Goal: Transaction & Acquisition: Purchase product/service

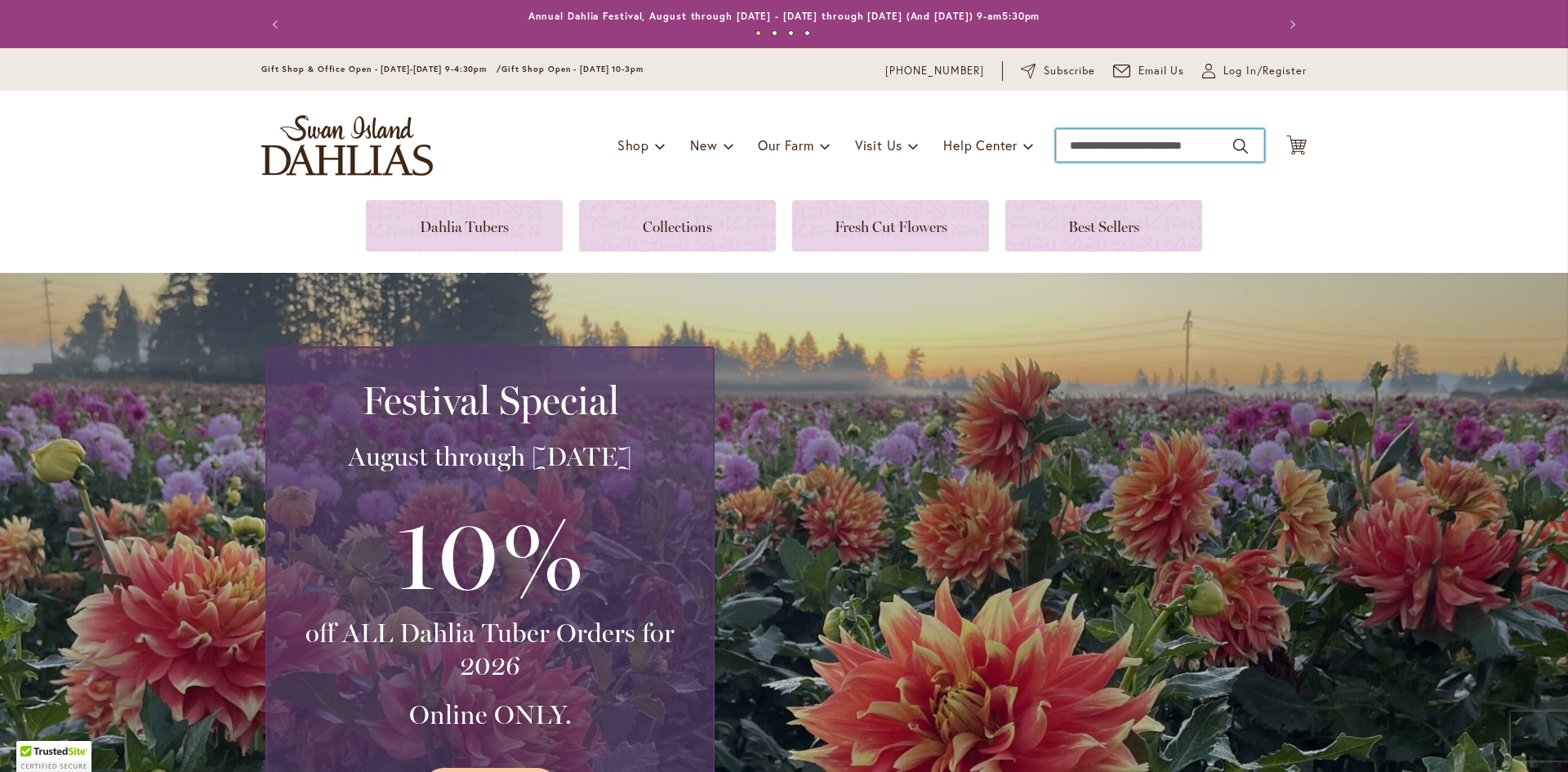
click at [1098, 136] on input "Search" at bounding box center [1159, 145] width 208 height 32
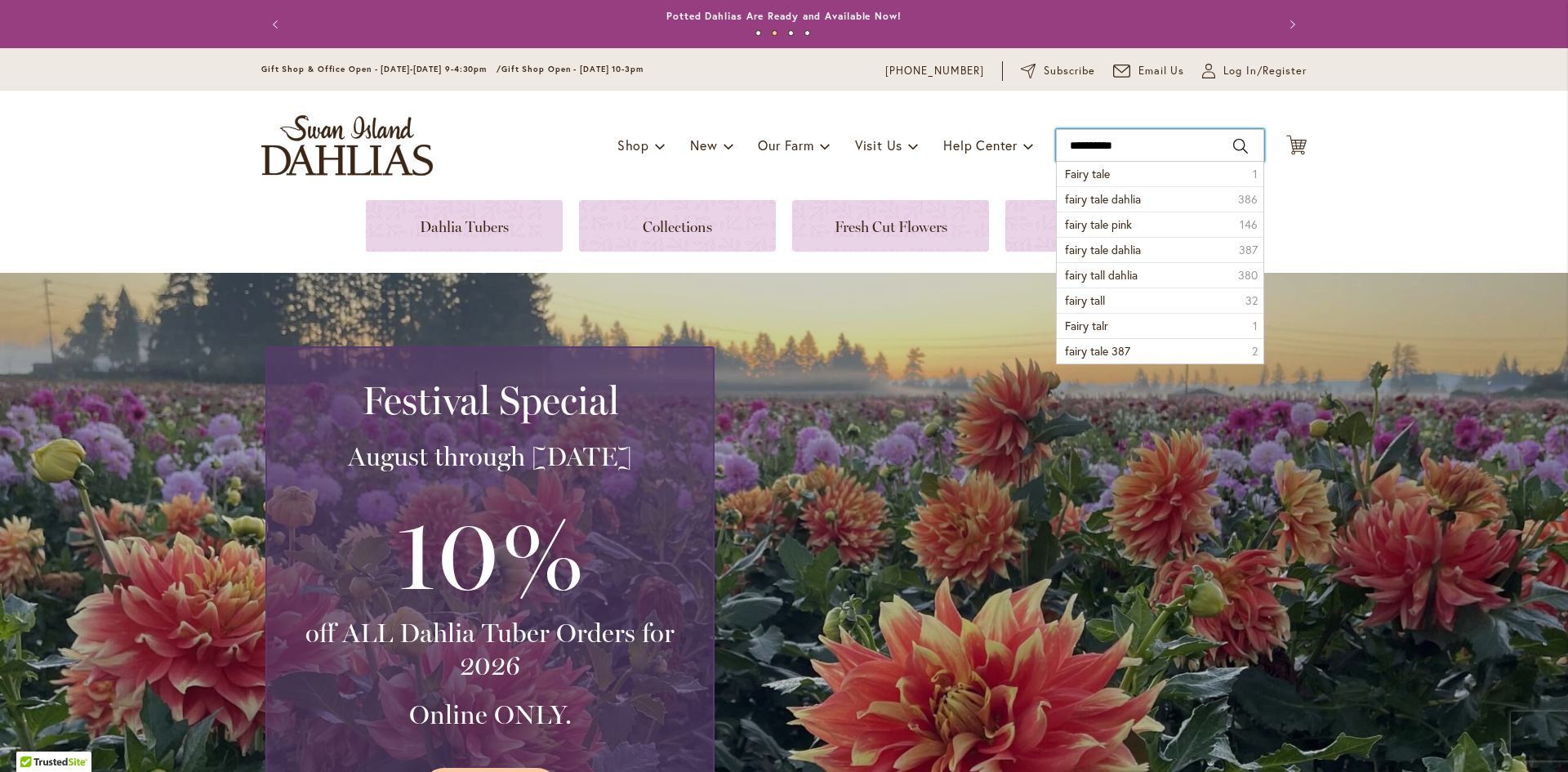
type input "**********"
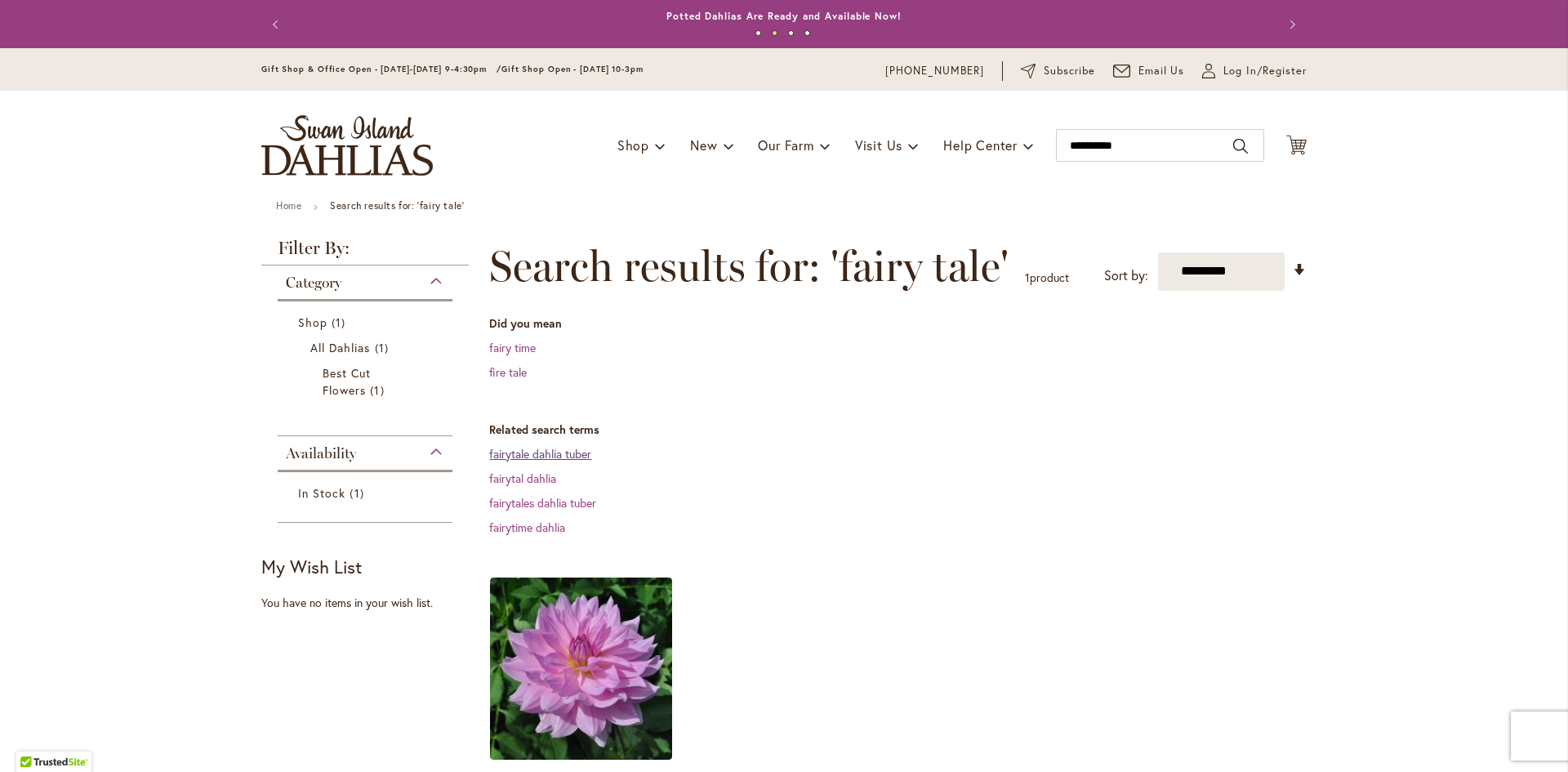
click at [564, 454] on link "fairytale dahlia tuber" at bounding box center [540, 454] width 102 height 15
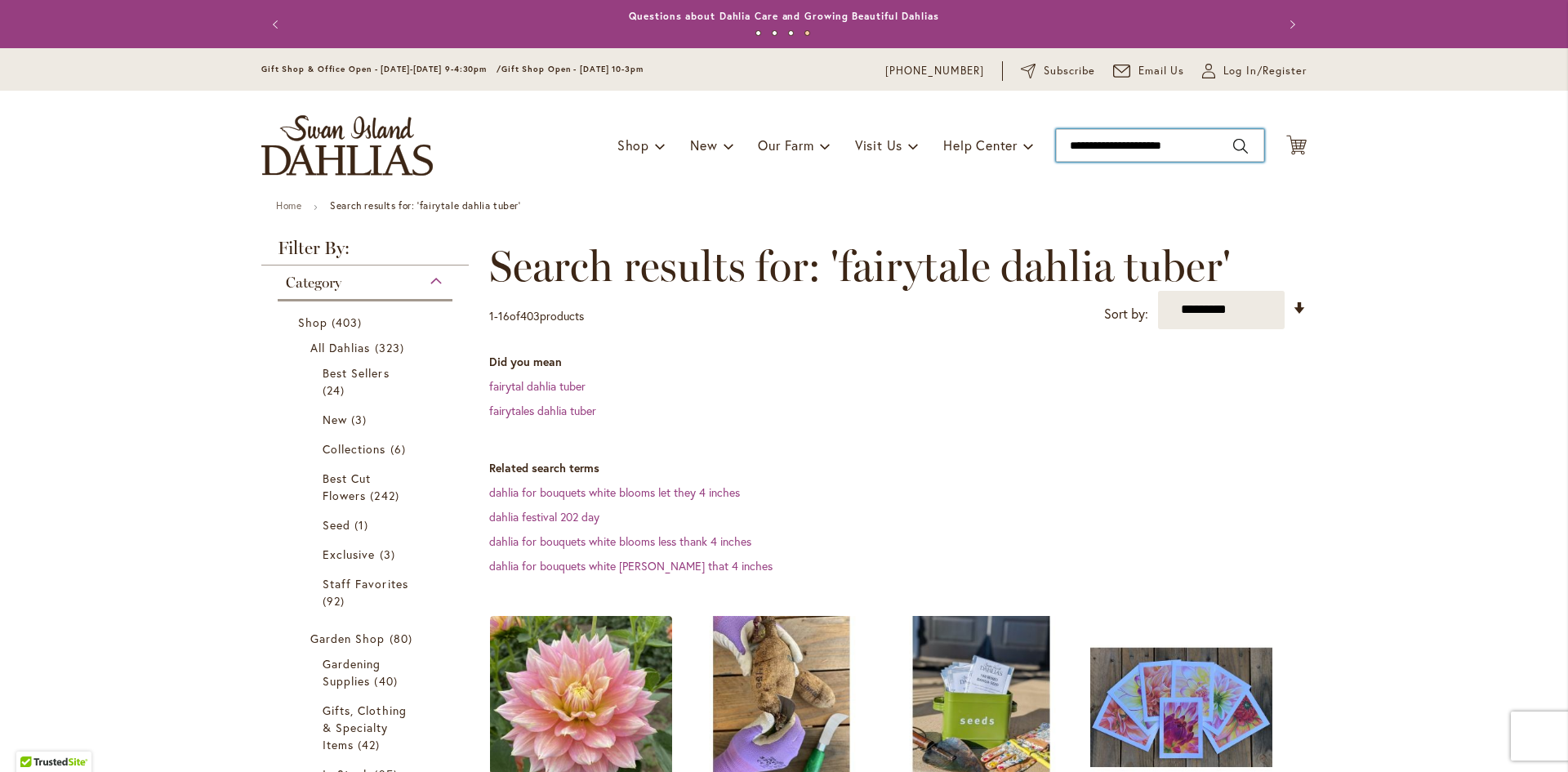
click at [1198, 143] on input "**********" at bounding box center [1159, 145] width 208 height 32
type input "*"
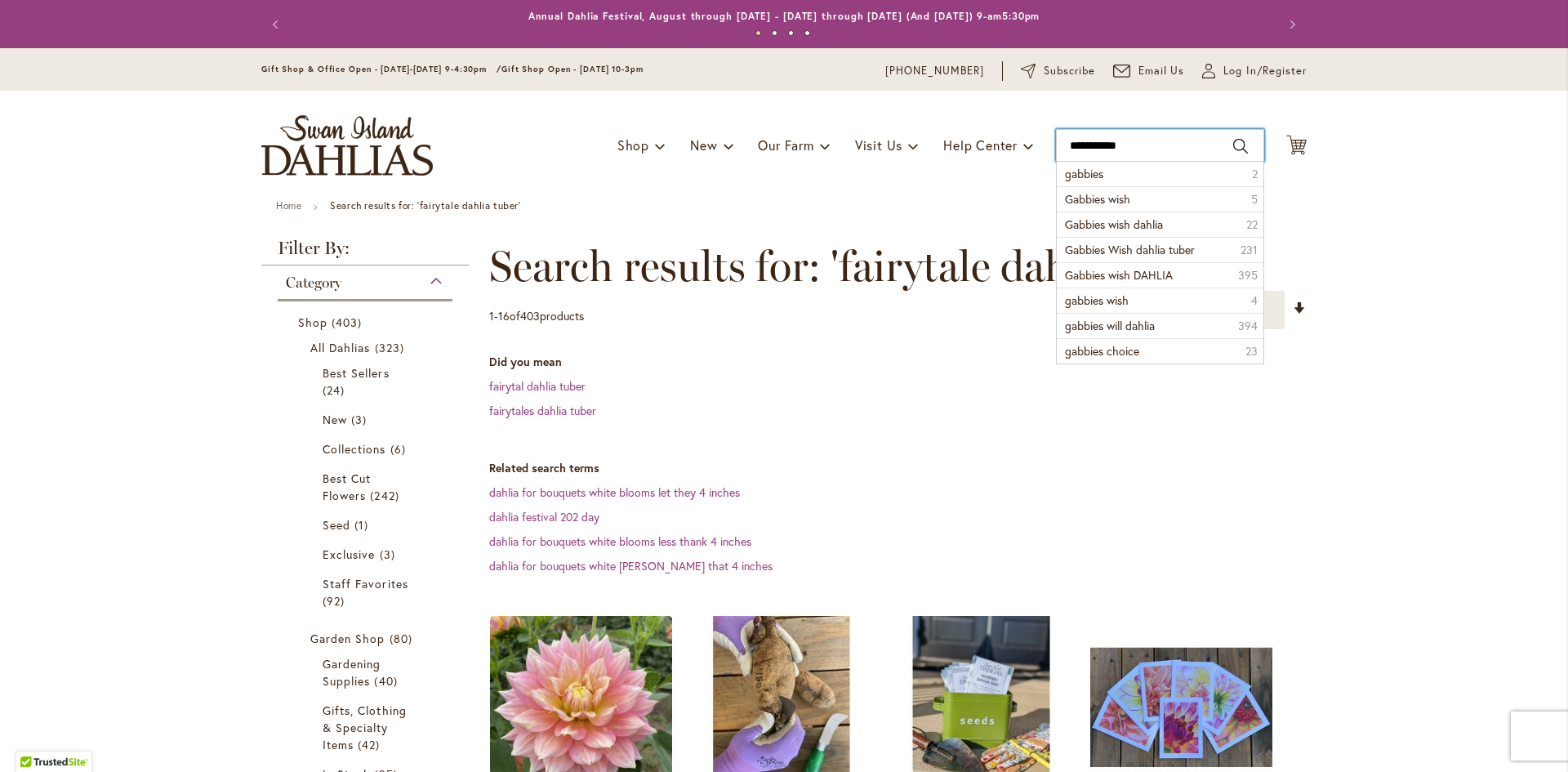
type input "**********"
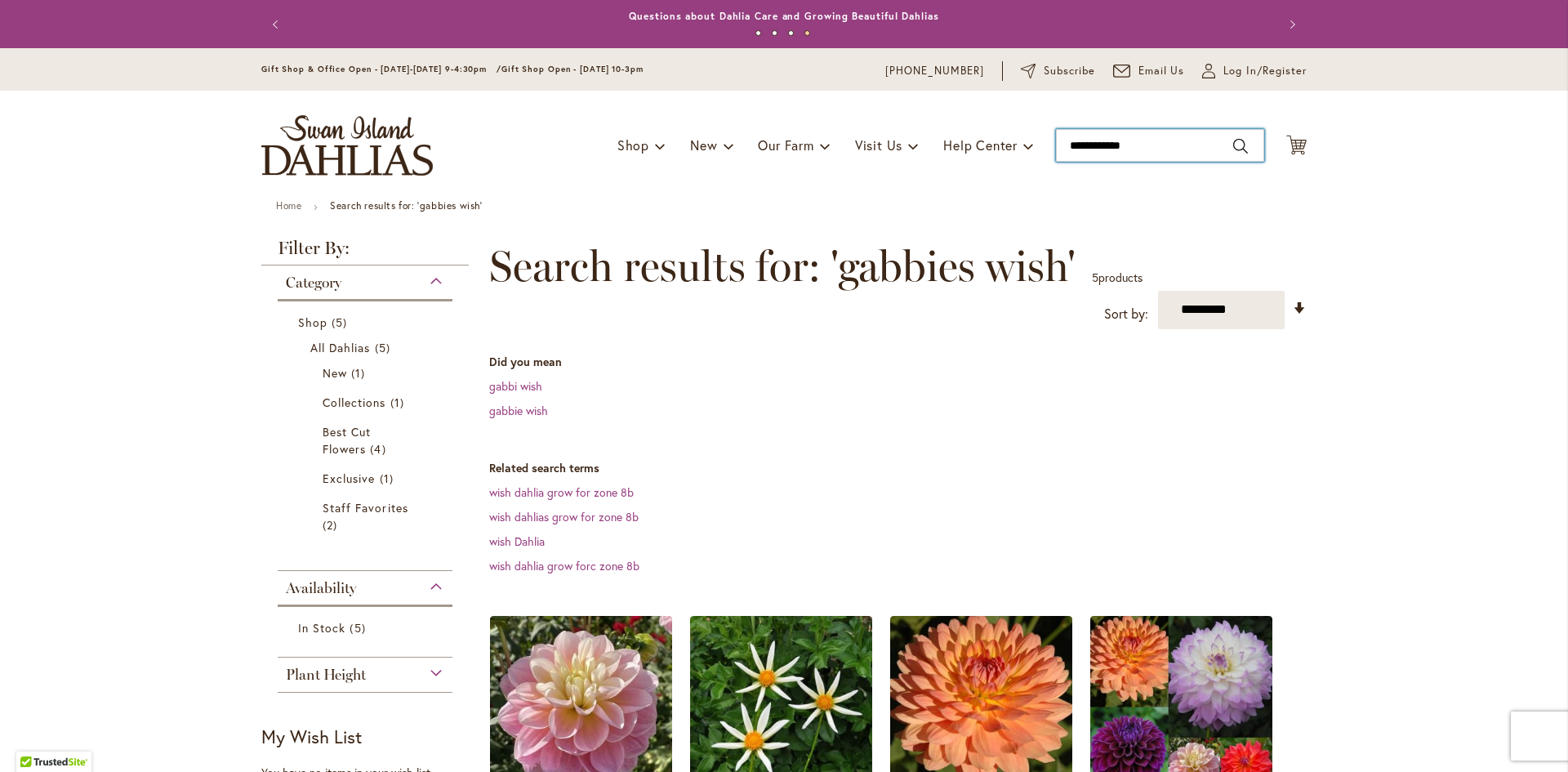
click at [1157, 137] on input "**********" at bounding box center [1159, 145] width 208 height 32
type input "*"
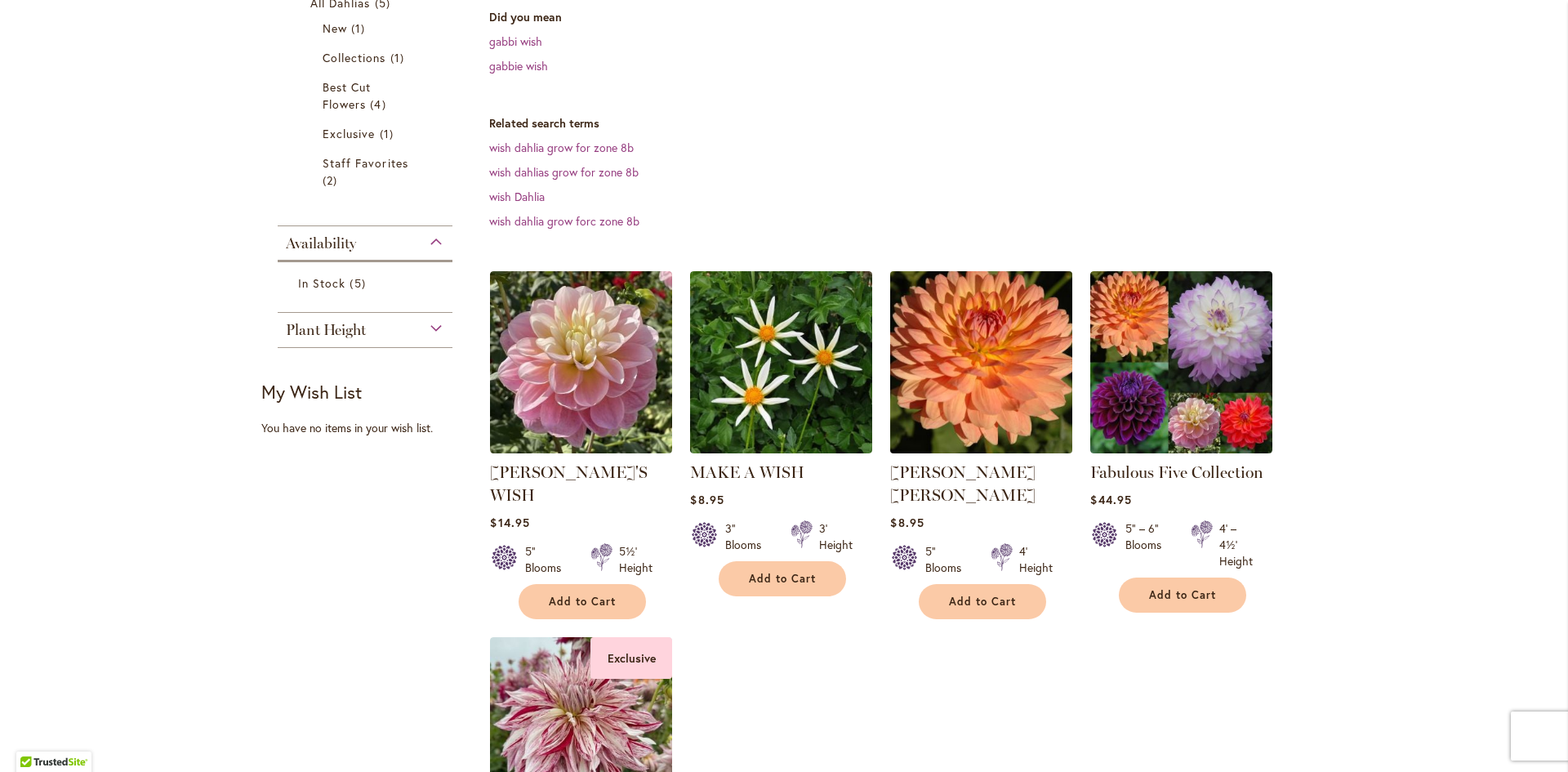
scroll to position [409, 0]
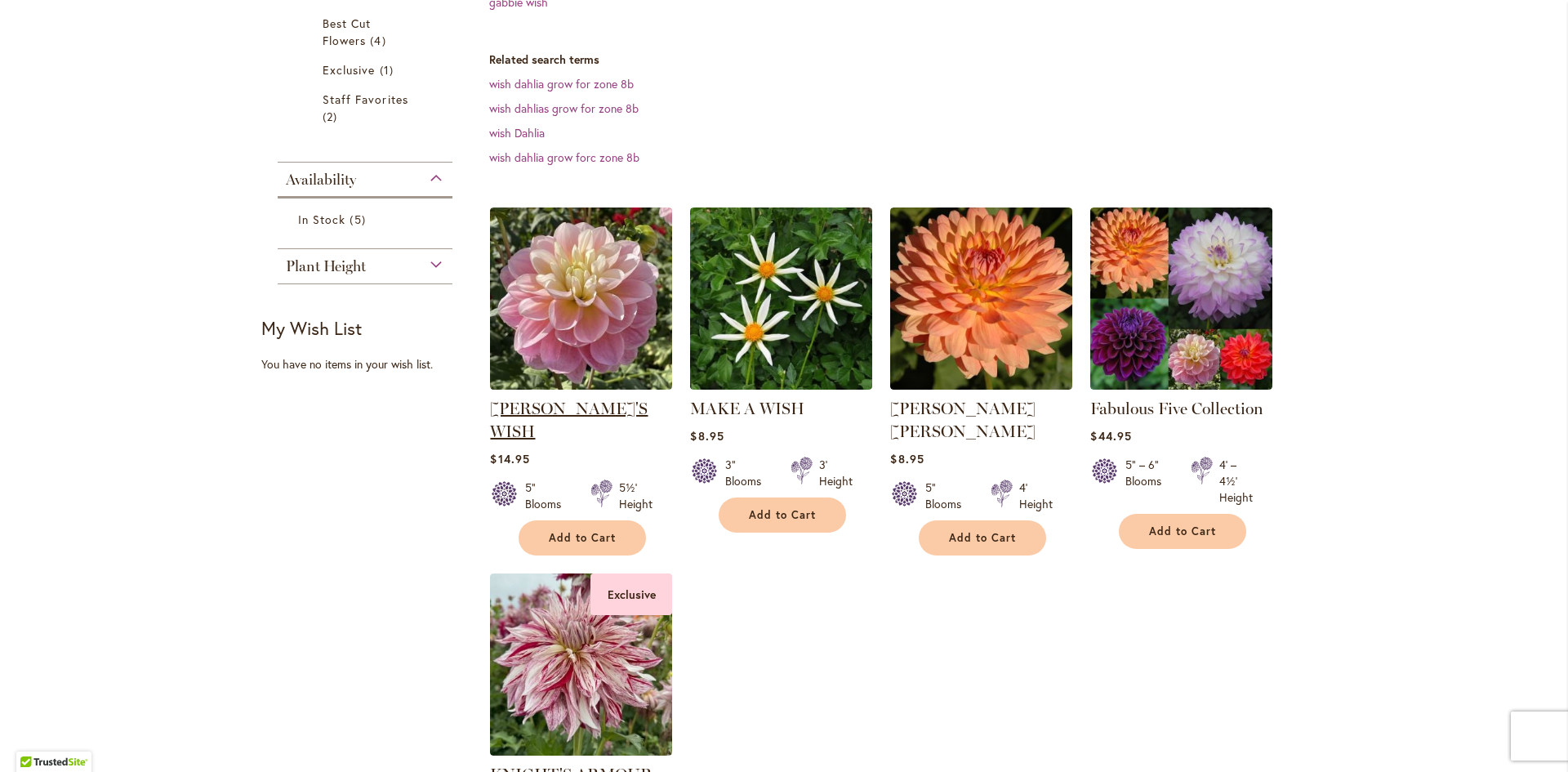
click at [600, 403] on link "[PERSON_NAME]'S WISH" at bounding box center [569, 419] width 158 height 43
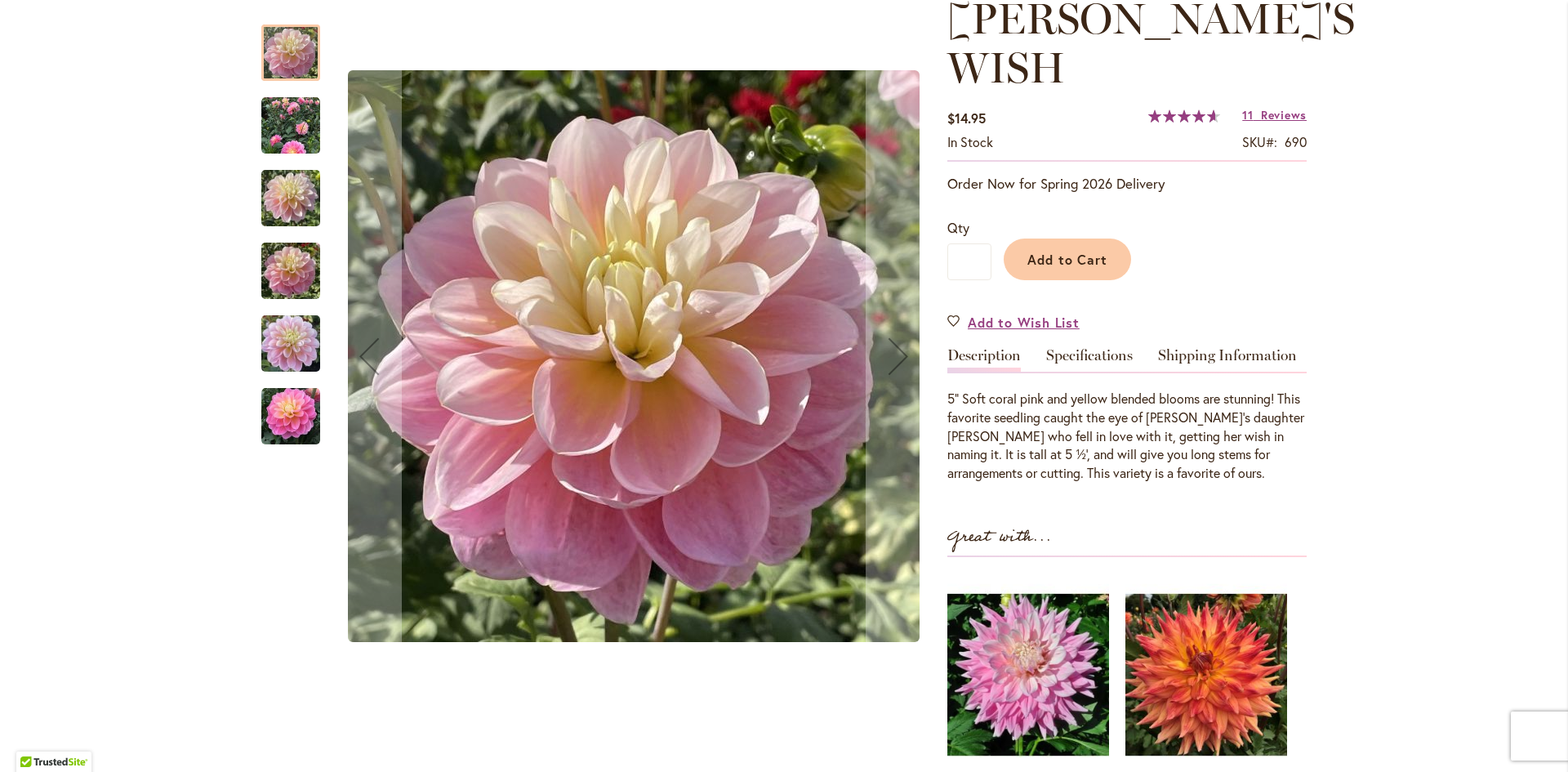
scroll to position [327, 0]
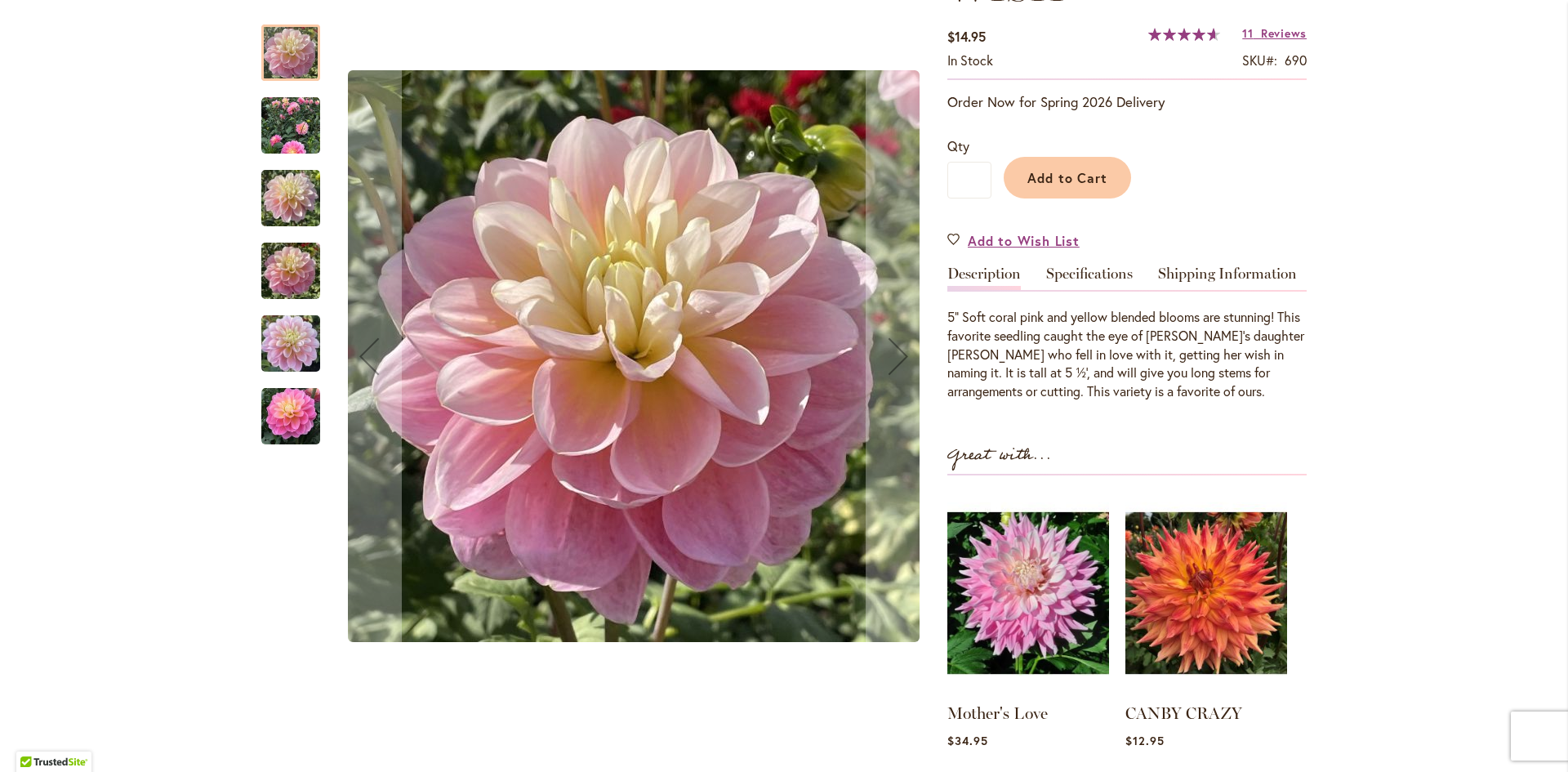
click at [264, 113] on img "Gabbie's Wish" at bounding box center [291, 125] width 59 height 59
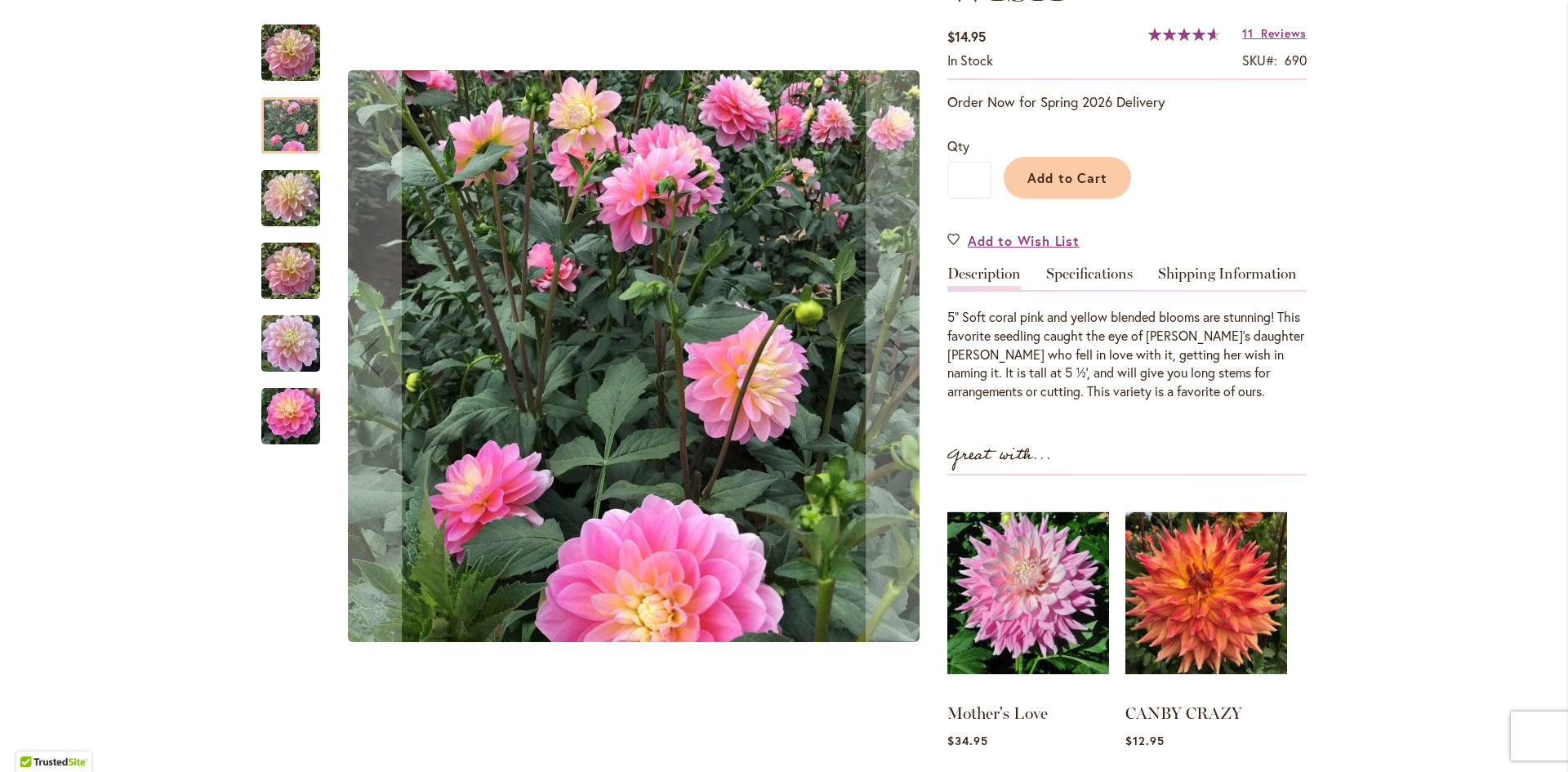
click at [280, 214] on img "GABBIE'S WISH" at bounding box center [291, 199] width 59 height 78
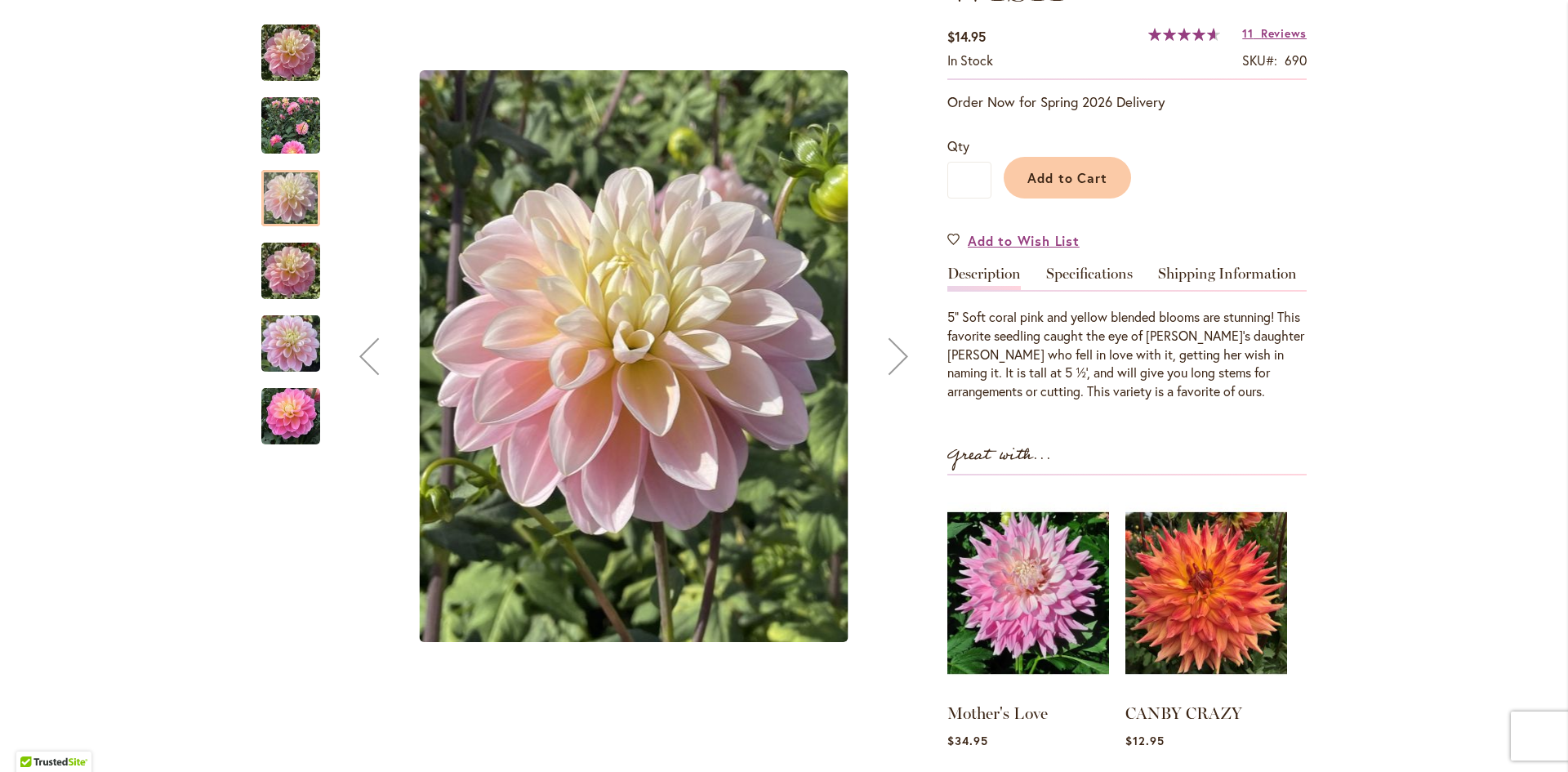
click at [297, 282] on img "GABBIE'S WISH" at bounding box center [291, 271] width 59 height 78
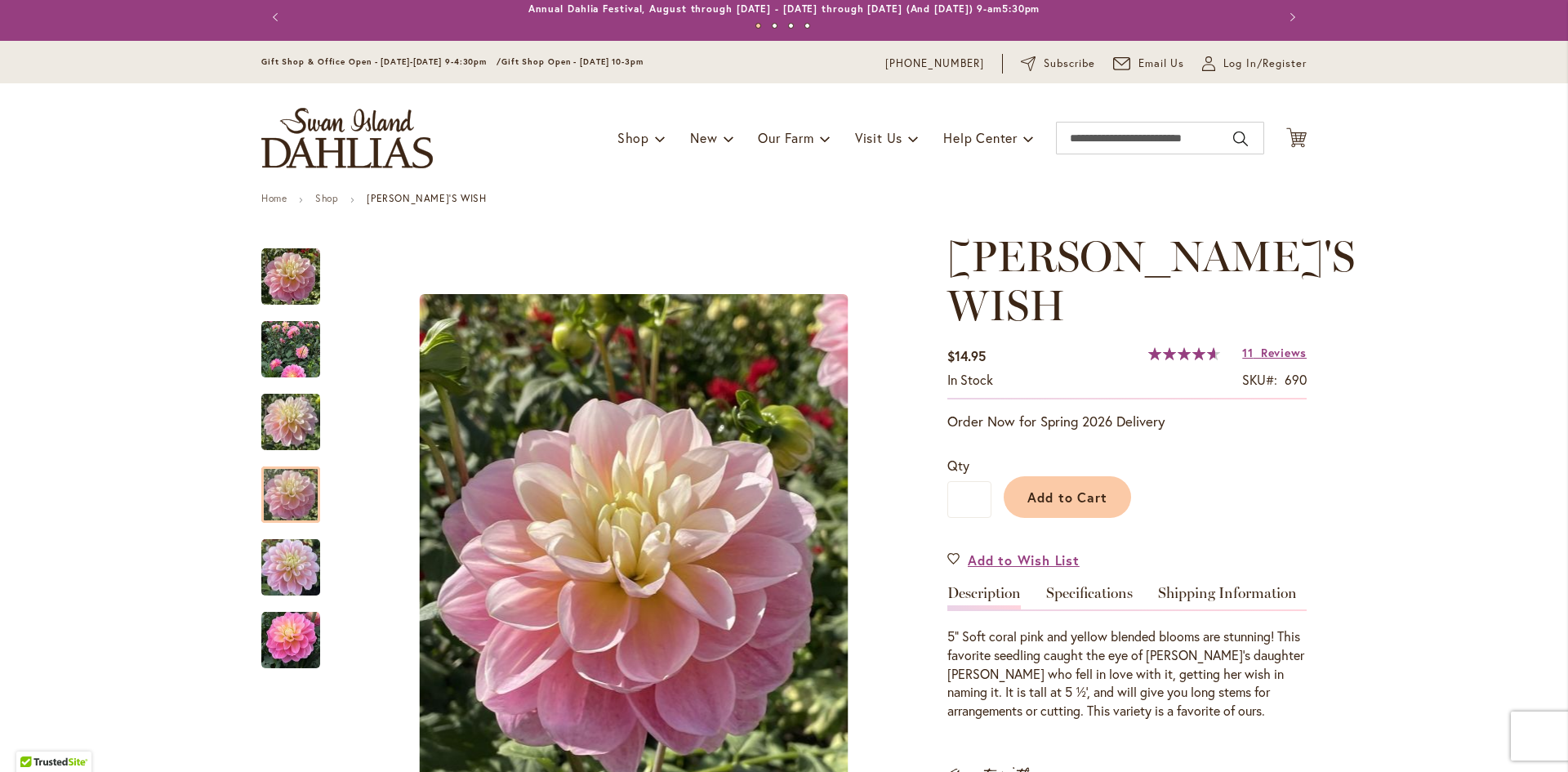
scroll to position [0, 0]
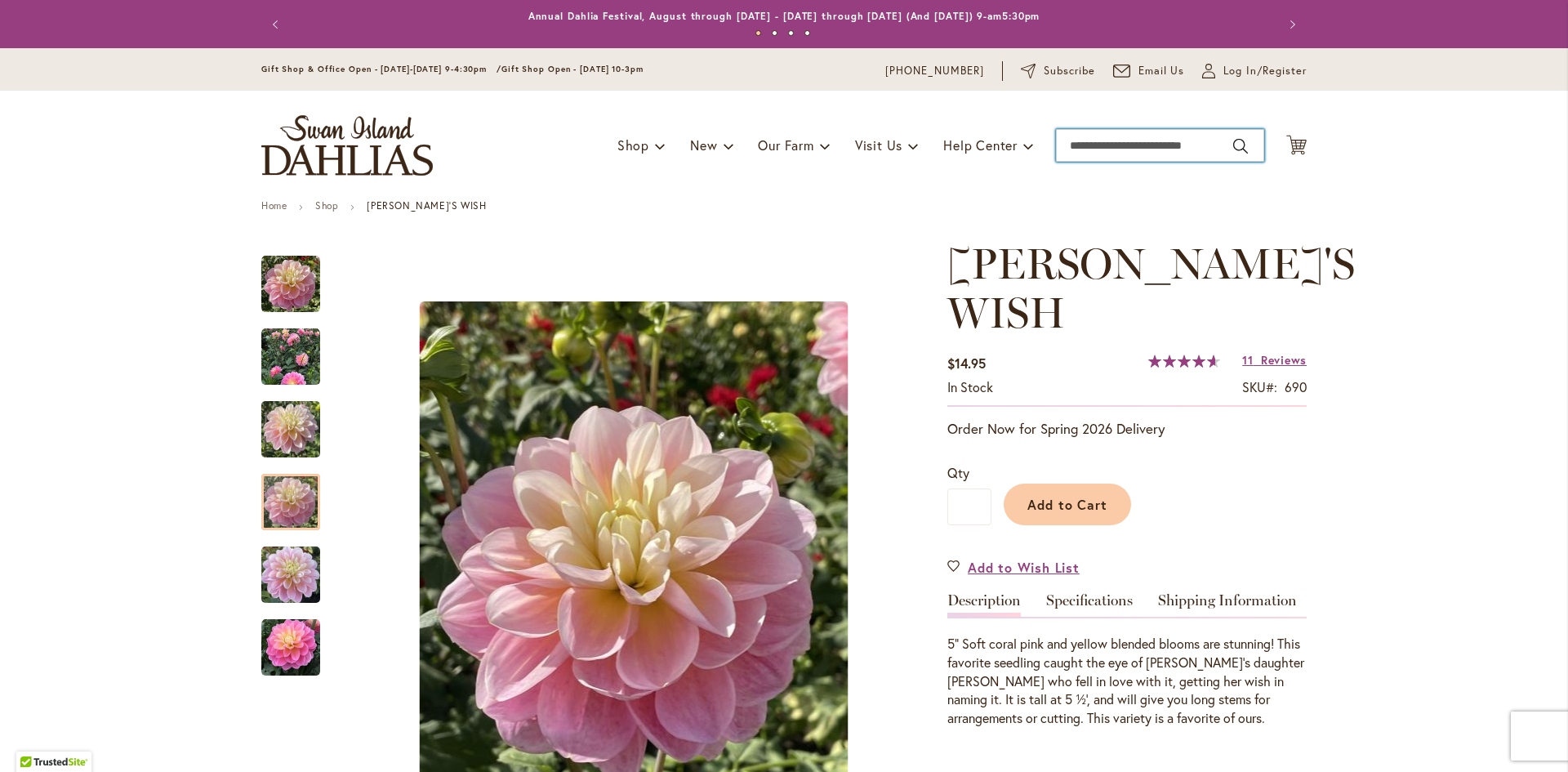
click at [1167, 136] on input "Search" at bounding box center [1159, 145] width 208 height 32
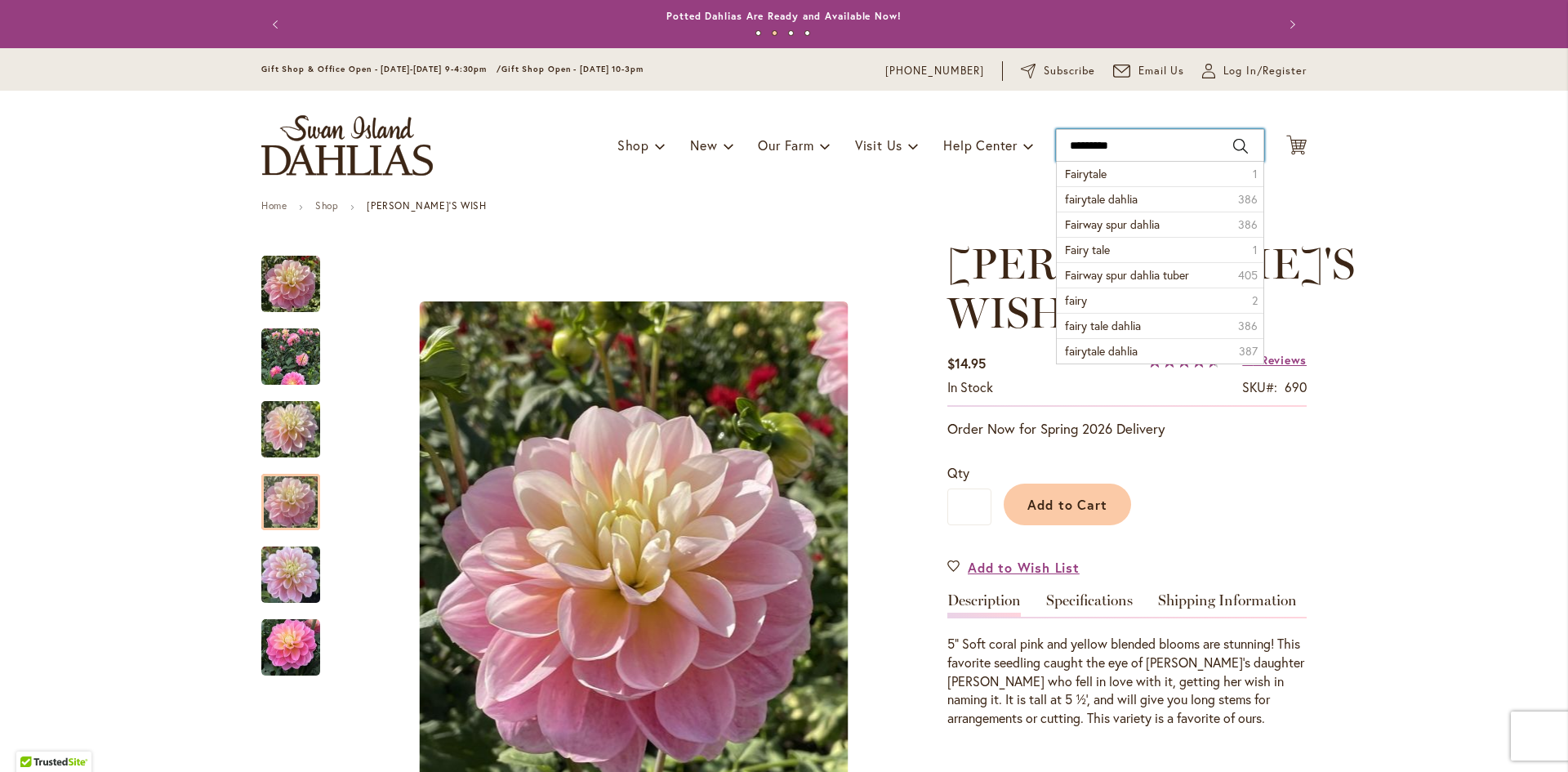
type input "**********"
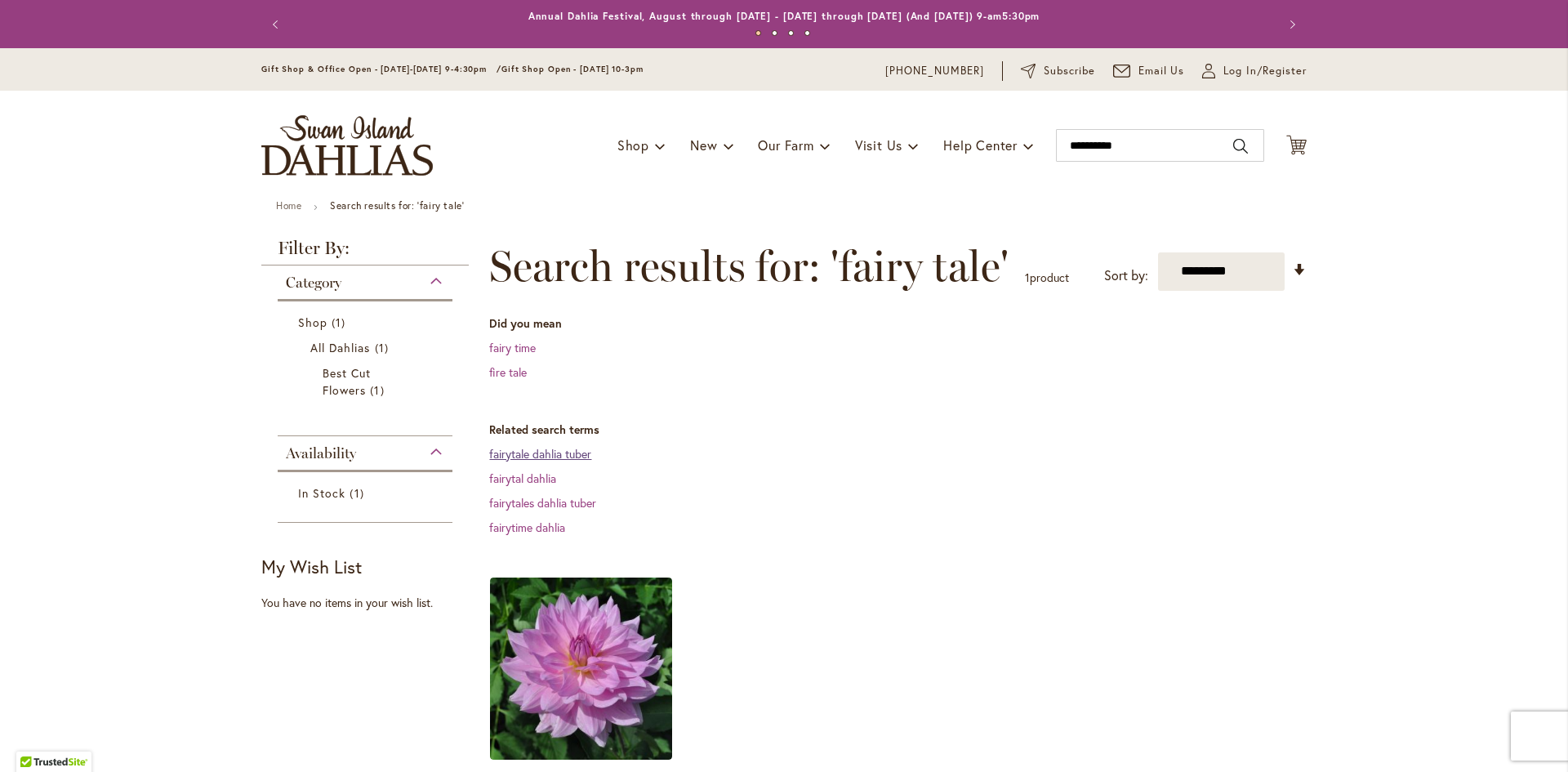
click at [578, 455] on link "fairytale dahlia tuber" at bounding box center [540, 454] width 102 height 15
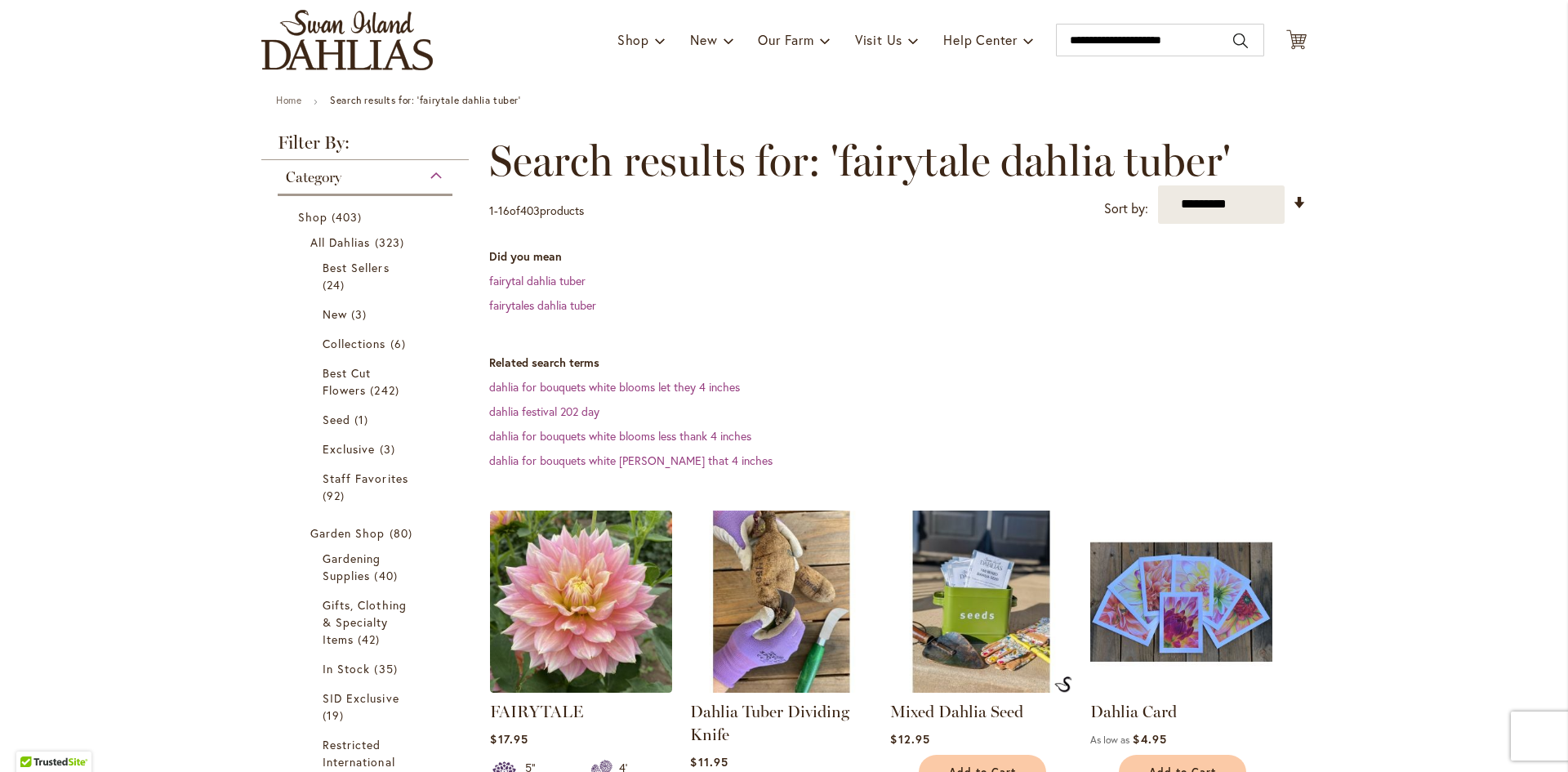
scroll to position [164, 0]
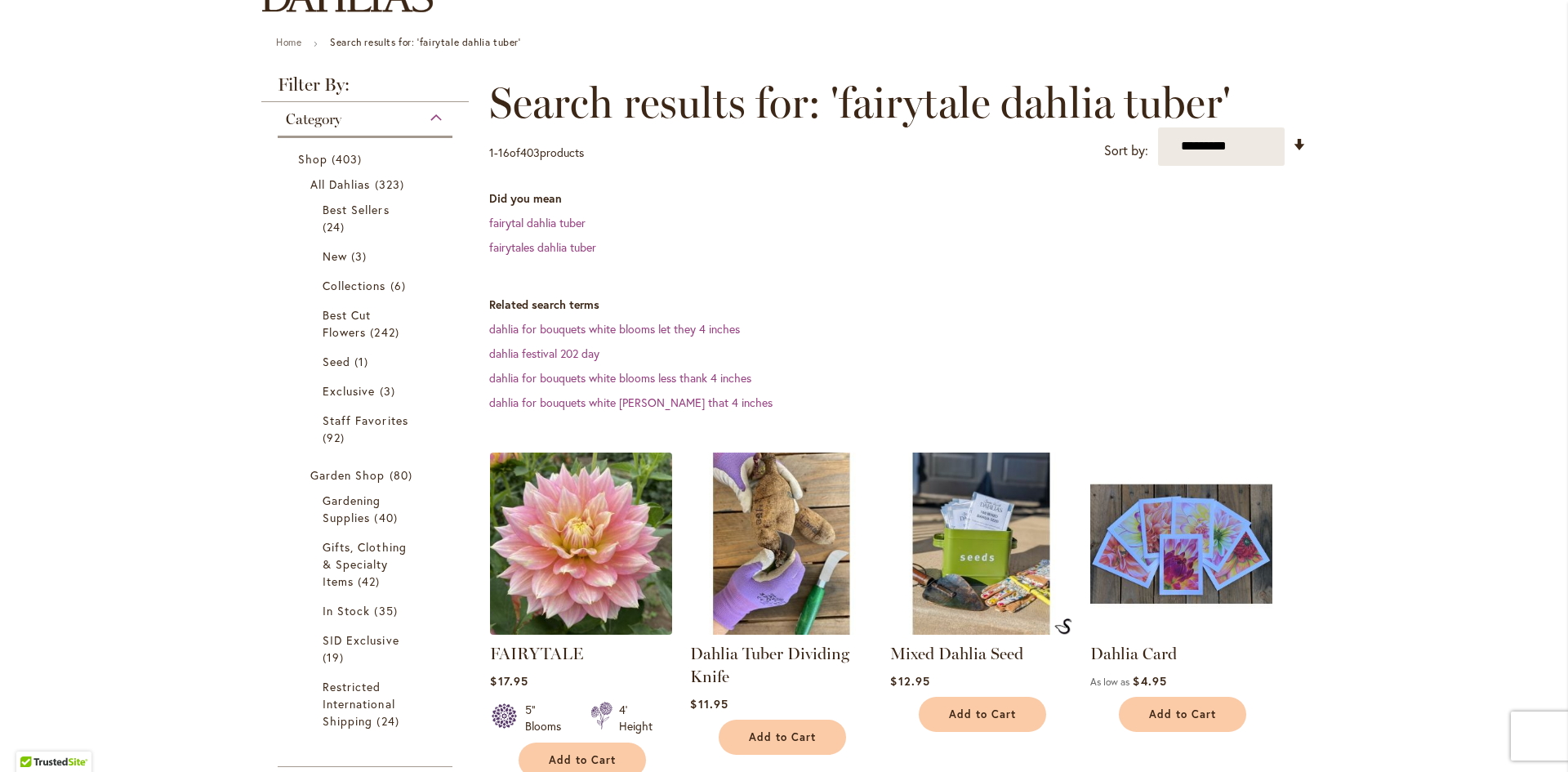
click at [526, 537] on img at bounding box center [581, 543] width 191 height 191
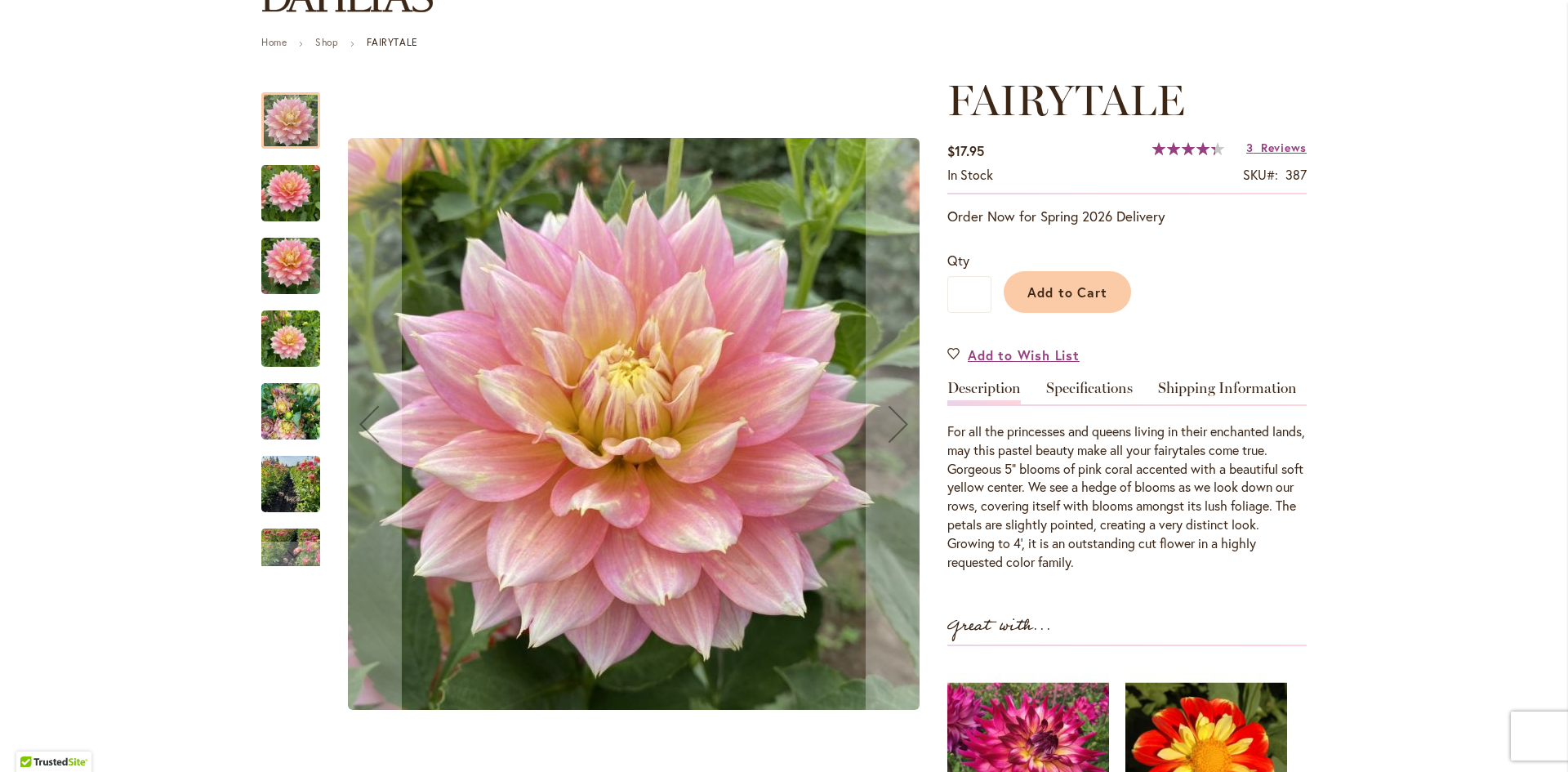
scroll to position [245, 0]
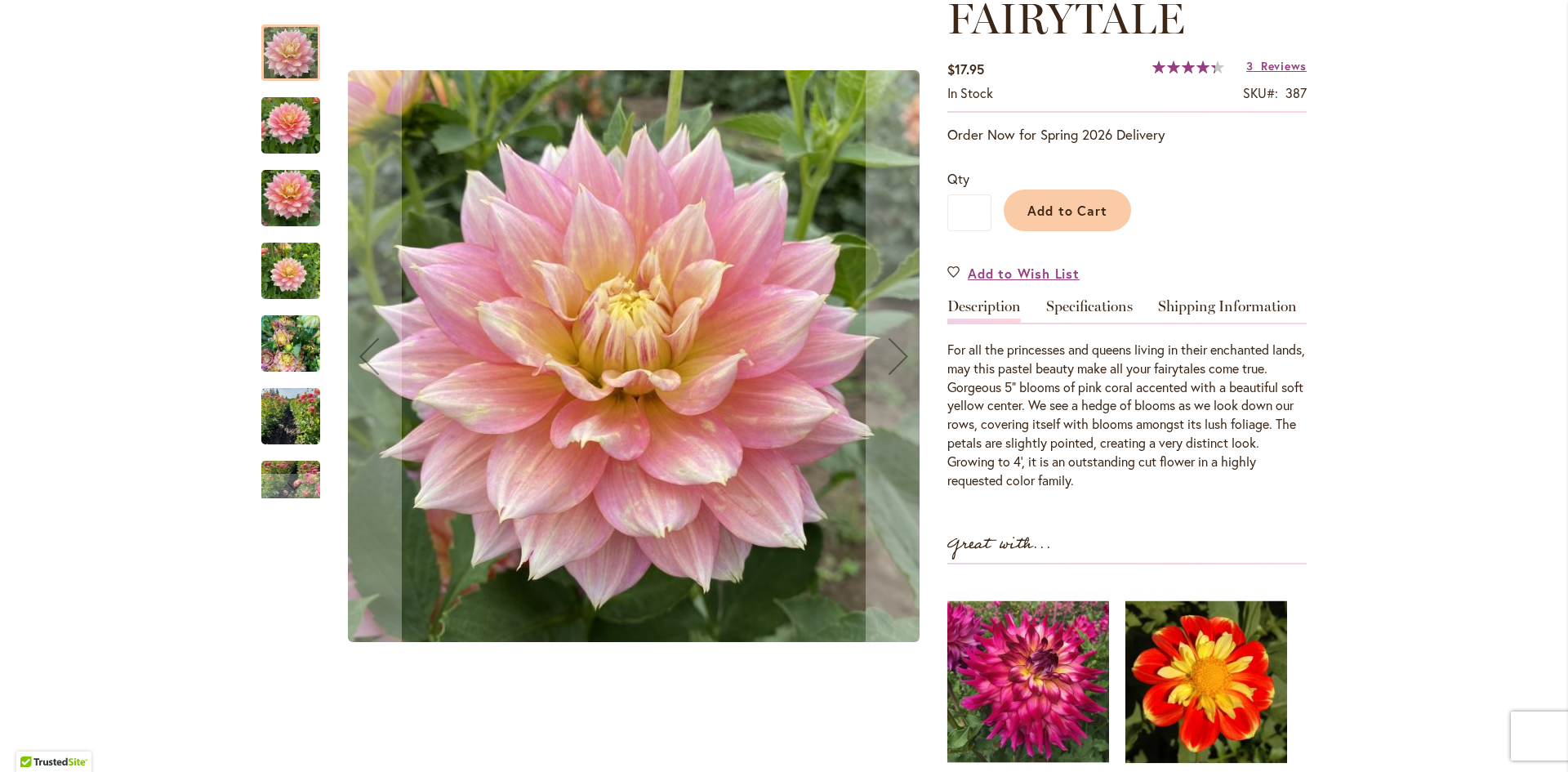
click at [274, 125] on img "Fairytale" at bounding box center [291, 125] width 59 height 78
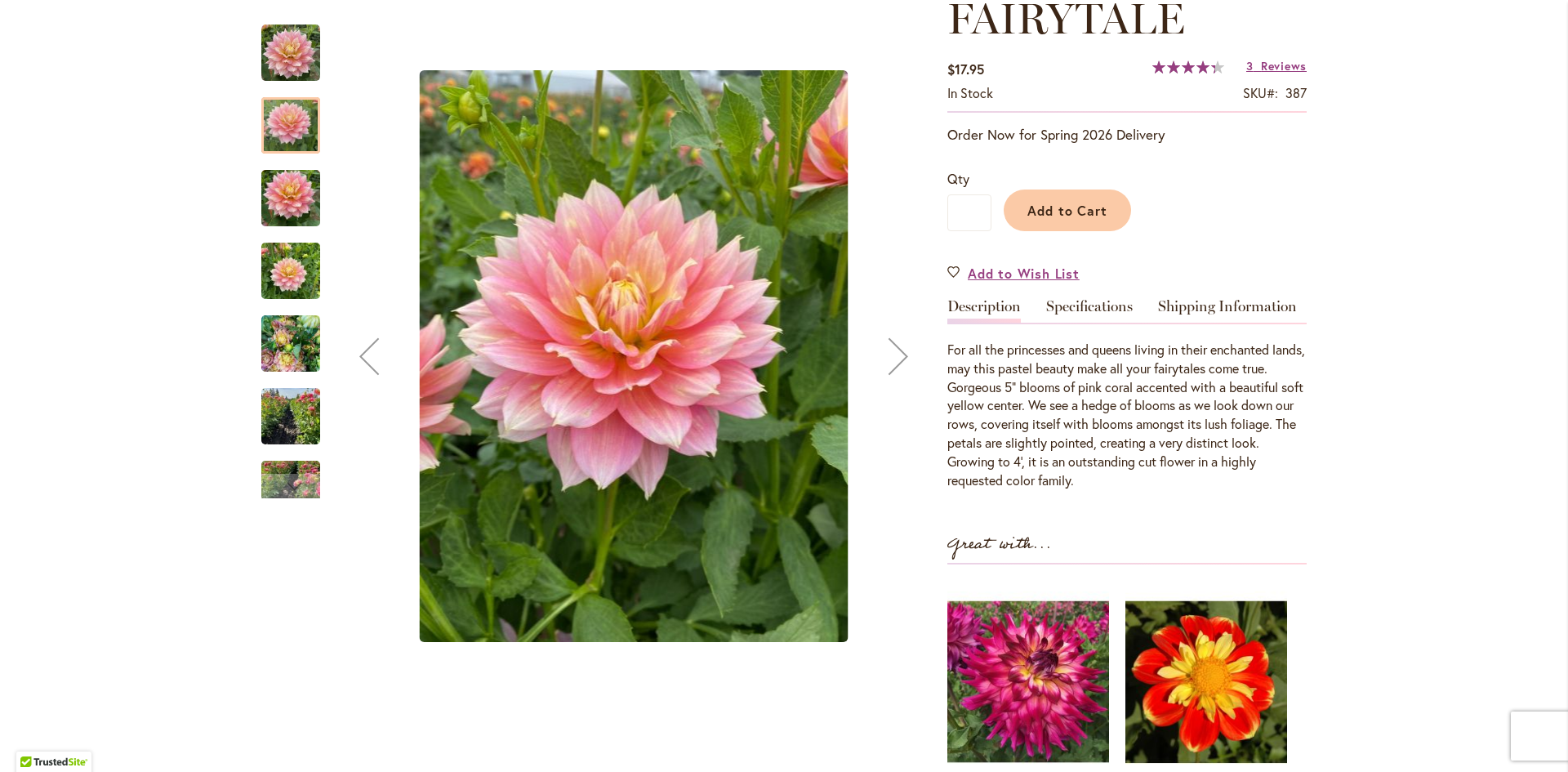
click at [283, 211] on img "Fairytale" at bounding box center [291, 199] width 59 height 78
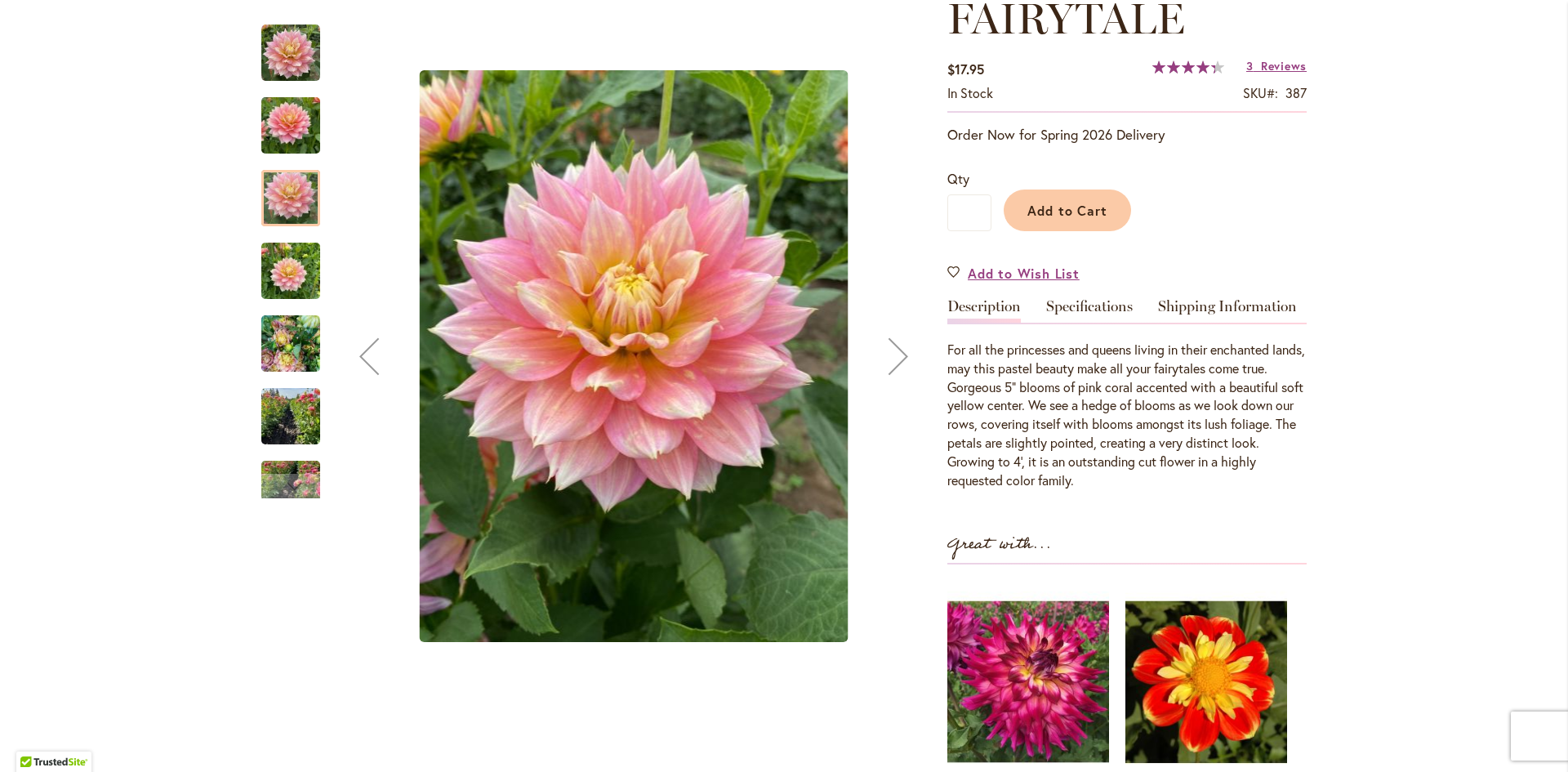
click at [276, 296] on img "Fairytale" at bounding box center [291, 271] width 59 height 78
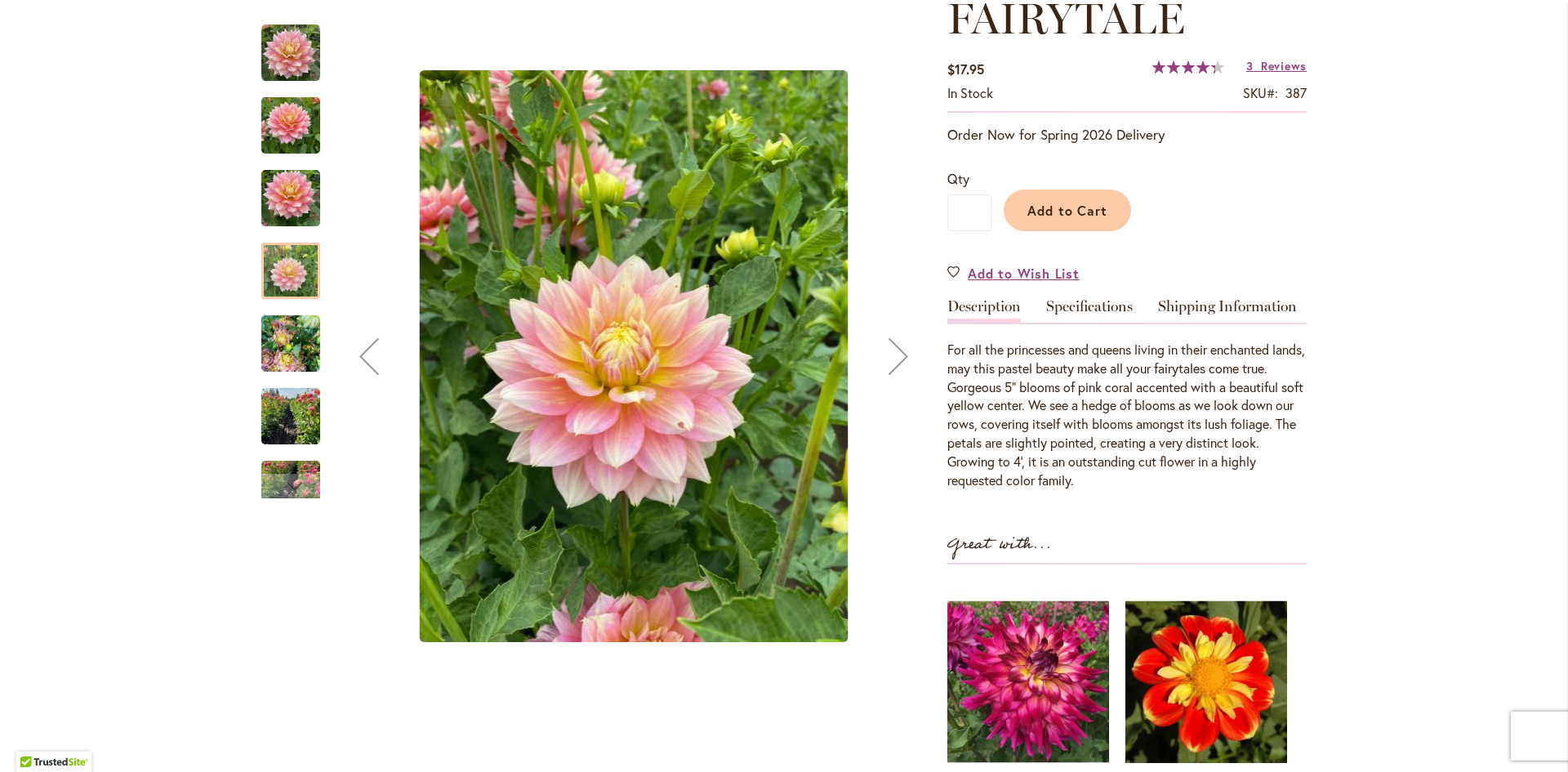
click at [301, 371] on img "Fairytale" at bounding box center [291, 344] width 59 height 78
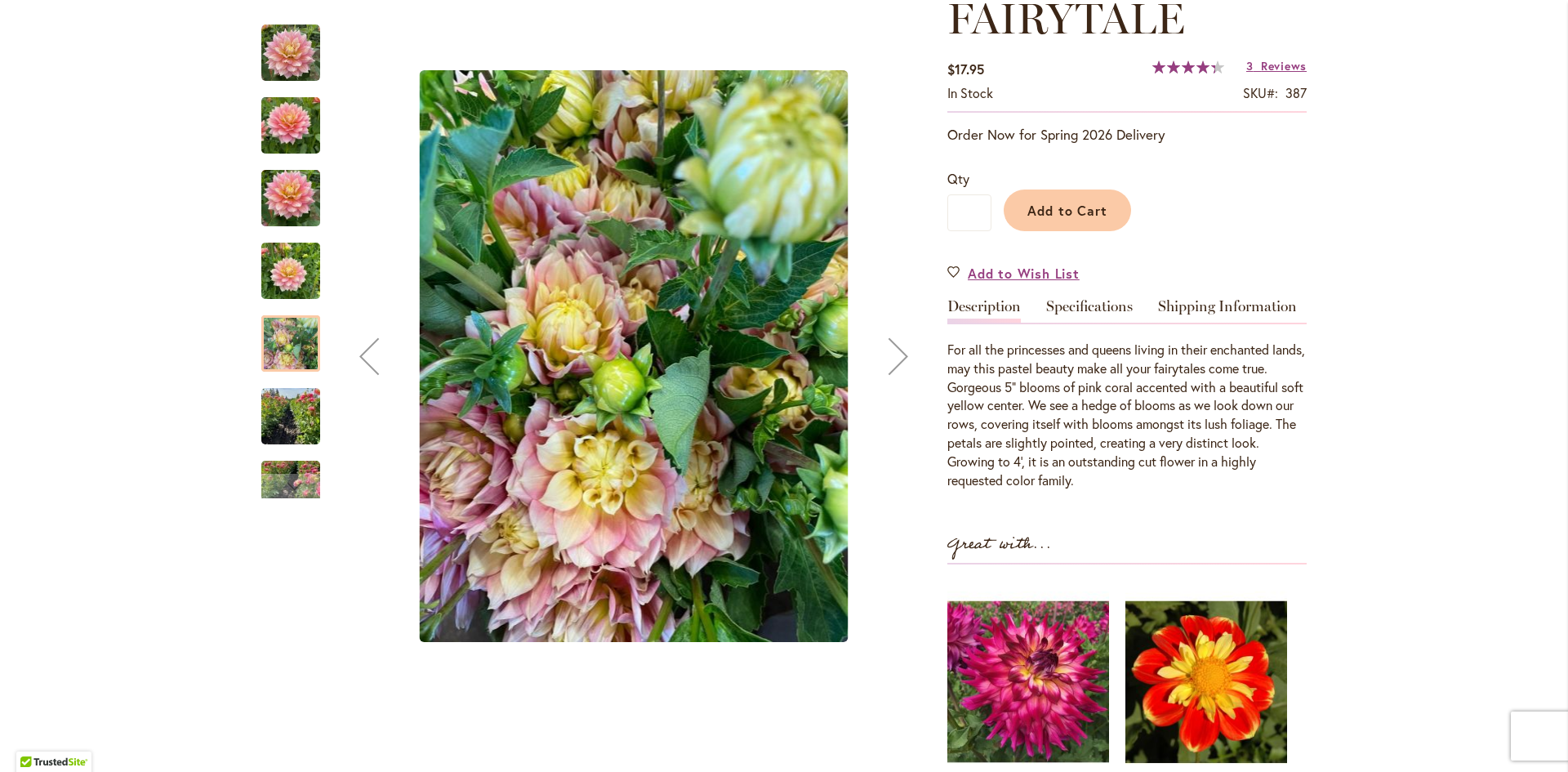
click at [307, 403] on img "Fairytale" at bounding box center [291, 416] width 59 height 78
